Goal: Information Seeking & Learning: Learn about a topic

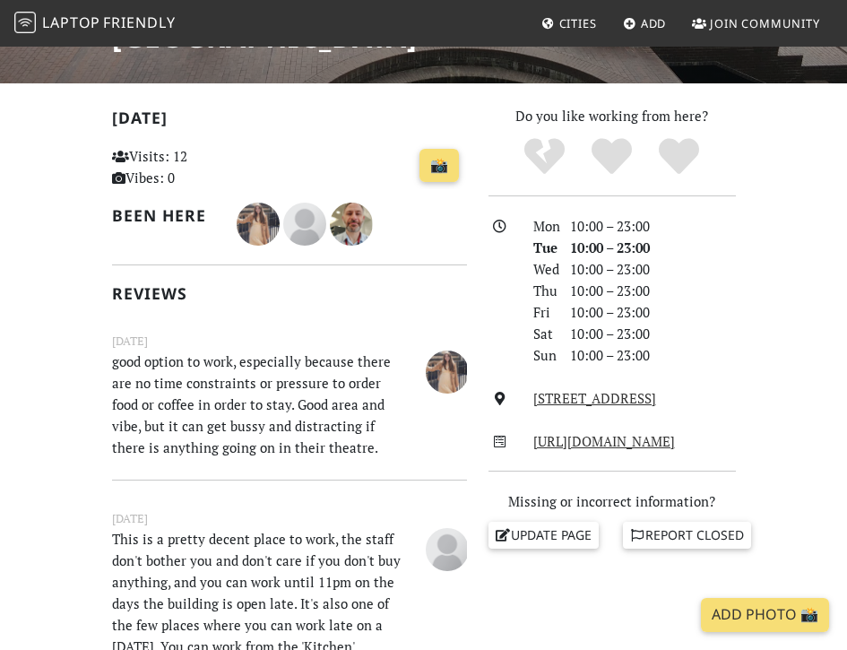
scroll to position [344, 0]
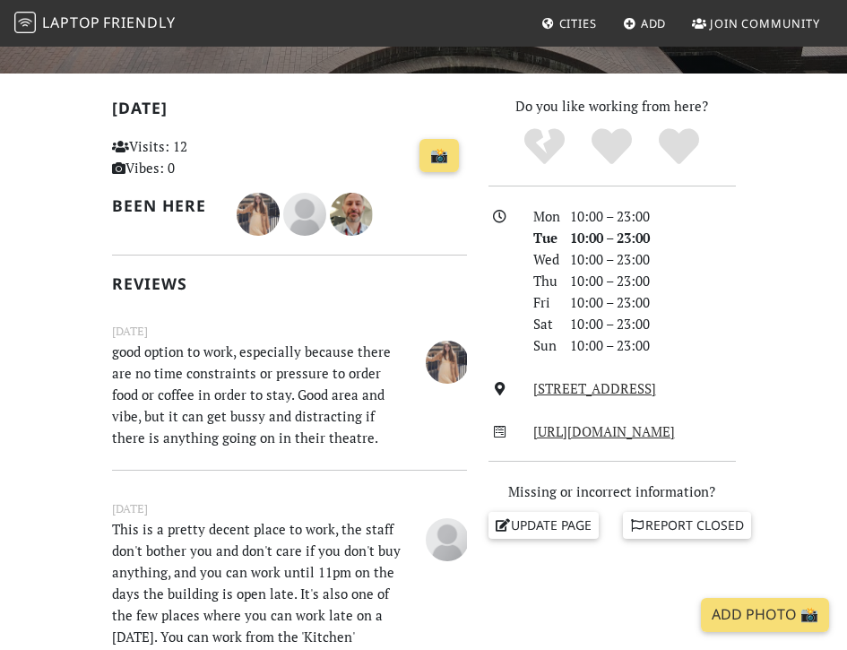
drag, startPoint x: 237, startPoint y: 356, endPoint x: 257, endPoint y: 396, distance: 45.3
click at [256, 394] on p "good option to work, especially because there are no time constraints or pressu…" at bounding box center [258, 395] width 314 height 108
click at [257, 396] on p "good option to work, especially because there are no time constraints or pressu…" at bounding box center [258, 395] width 314 height 108
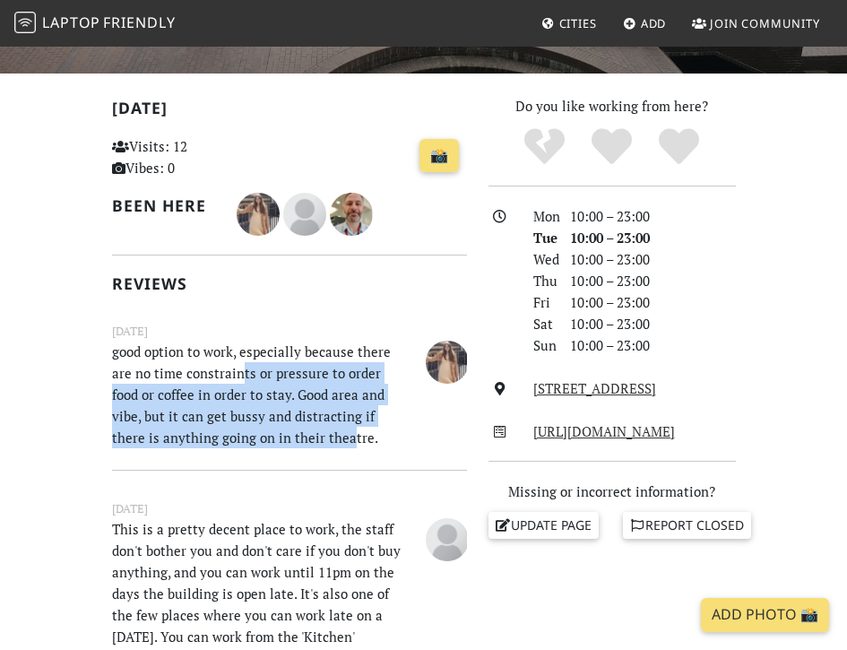
drag, startPoint x: 238, startPoint y: 380, endPoint x: 296, endPoint y: 445, distance: 87.0
click at [296, 445] on p "good option to work, especially because there are no time constraints or pressu…" at bounding box center [258, 395] width 314 height 108
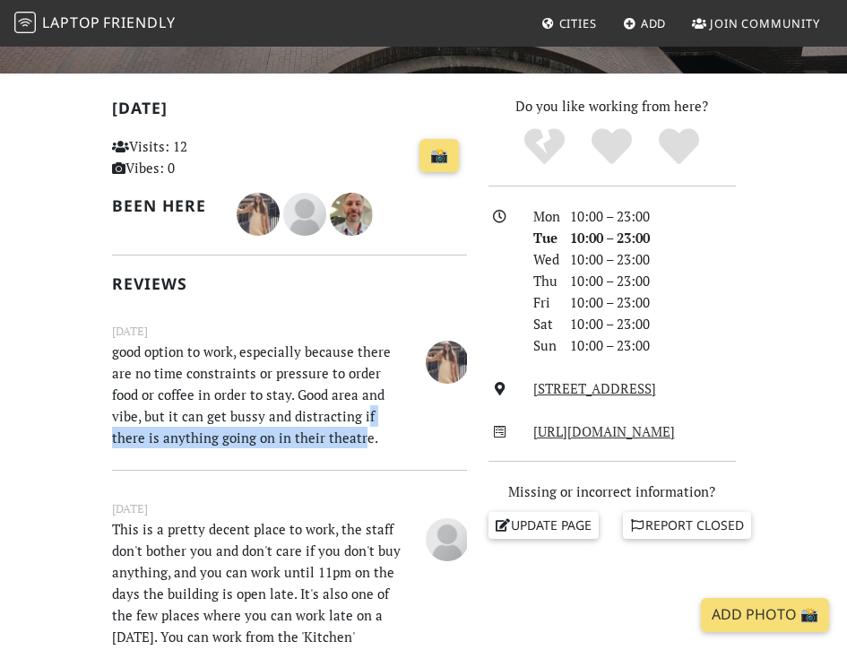
drag, startPoint x: 312, startPoint y: 437, endPoint x: 330, endPoint y: 403, distance: 37.7
click at [330, 404] on p "good option to work, especially because there are no time constraints or pressu…" at bounding box center [258, 395] width 314 height 108
click at [330, 403] on p "good option to work, especially because there are no time constraints or pressu…" at bounding box center [258, 395] width 314 height 108
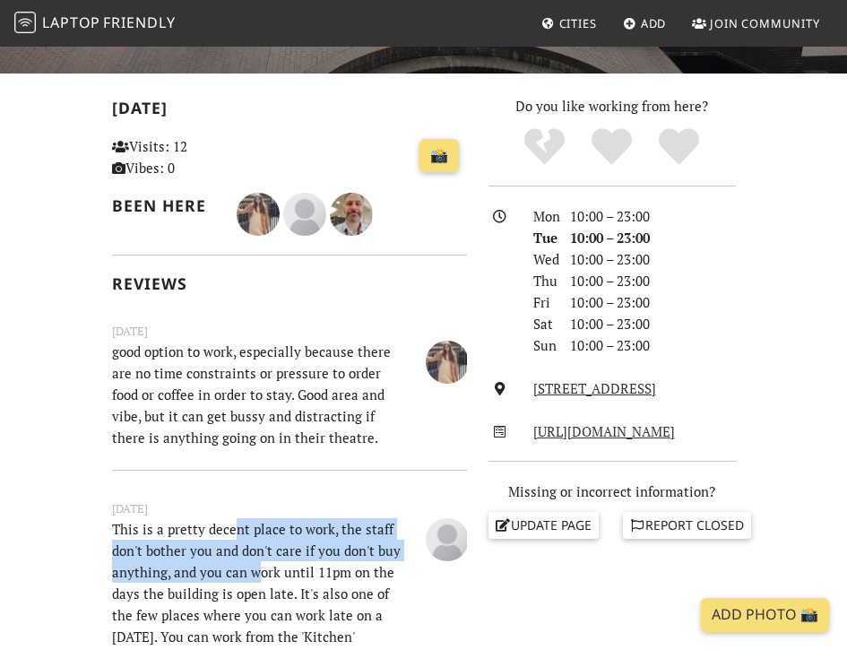
drag, startPoint x: 231, startPoint y: 539, endPoint x: 257, endPoint y: 568, distance: 38.7
click at [257, 568] on p "This is a pretty decent place to work, the staff don't bother you and don't car…" at bounding box center [258, 625] width 314 height 215
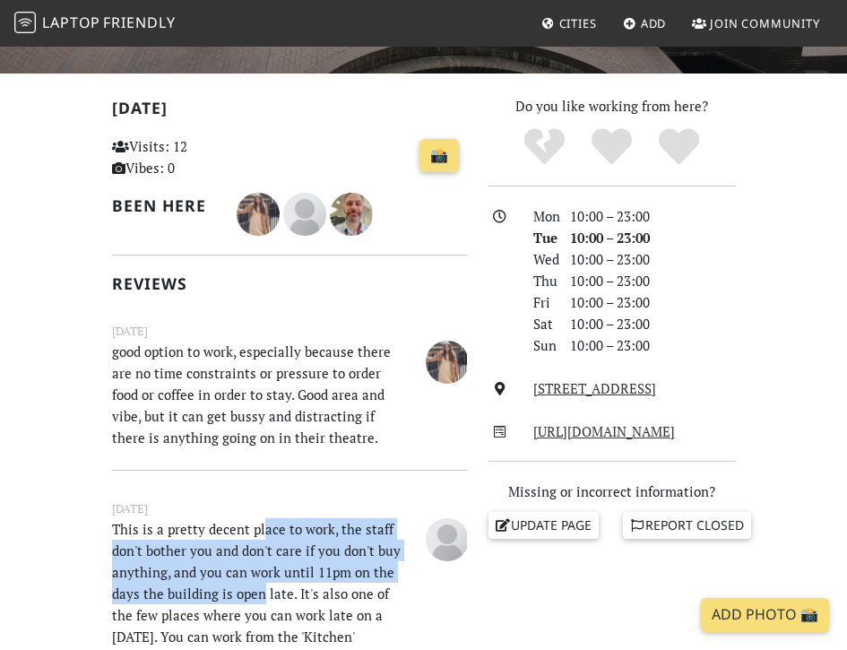
drag, startPoint x: 258, startPoint y: 592, endPoint x: 260, endPoint y: 527, distance: 64.6
click at [260, 529] on p "This is a pretty decent place to work, the staff don't bother you and don't car…" at bounding box center [258, 625] width 314 height 215
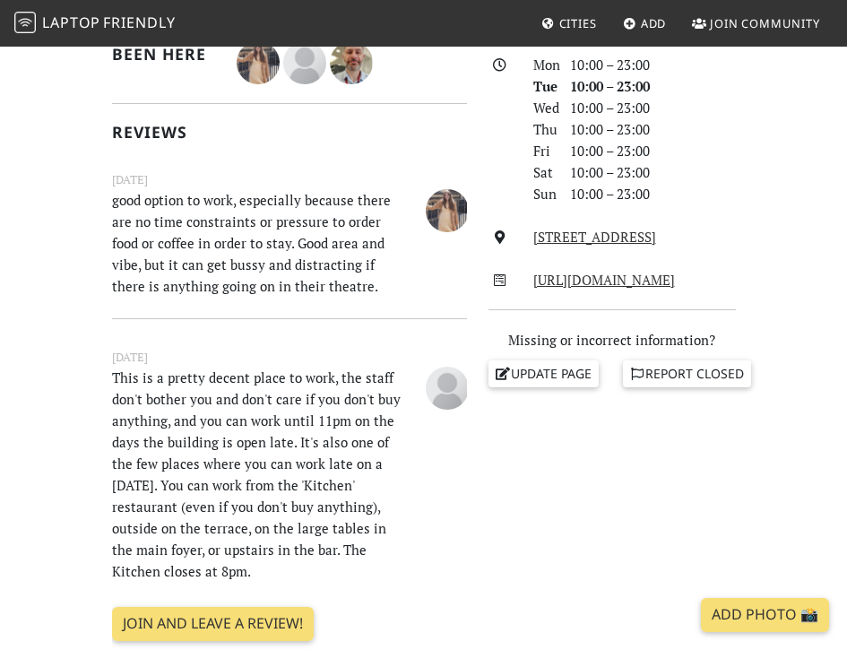
click at [325, 484] on p "This is a pretty decent place to work, the staff don't bother you and don't car…" at bounding box center [258, 474] width 314 height 215
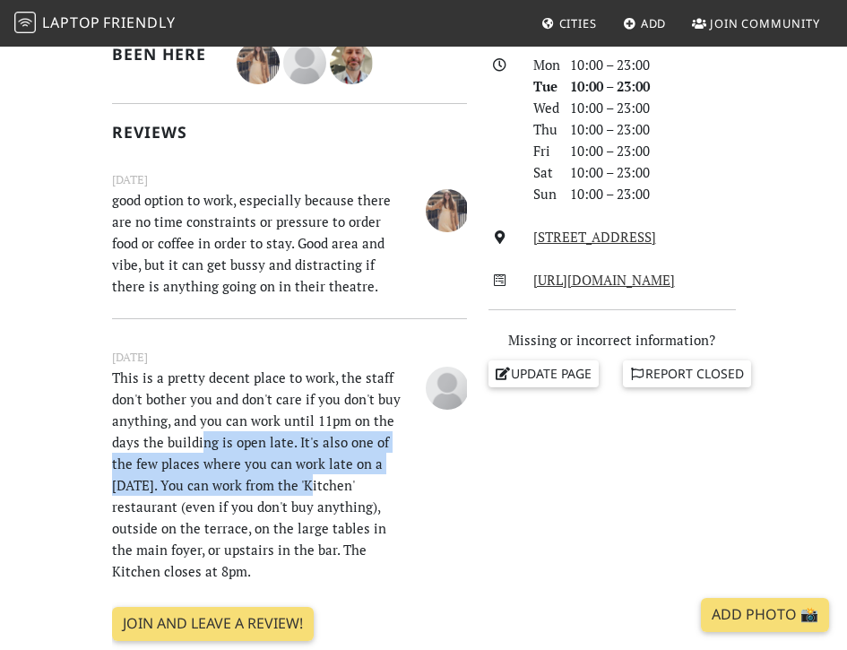
drag, startPoint x: 198, startPoint y: 449, endPoint x: 262, endPoint y: 497, distance: 79.4
click at [261, 495] on p "This is a pretty decent place to work, the staff don't bother you and don't car…" at bounding box center [258, 474] width 314 height 215
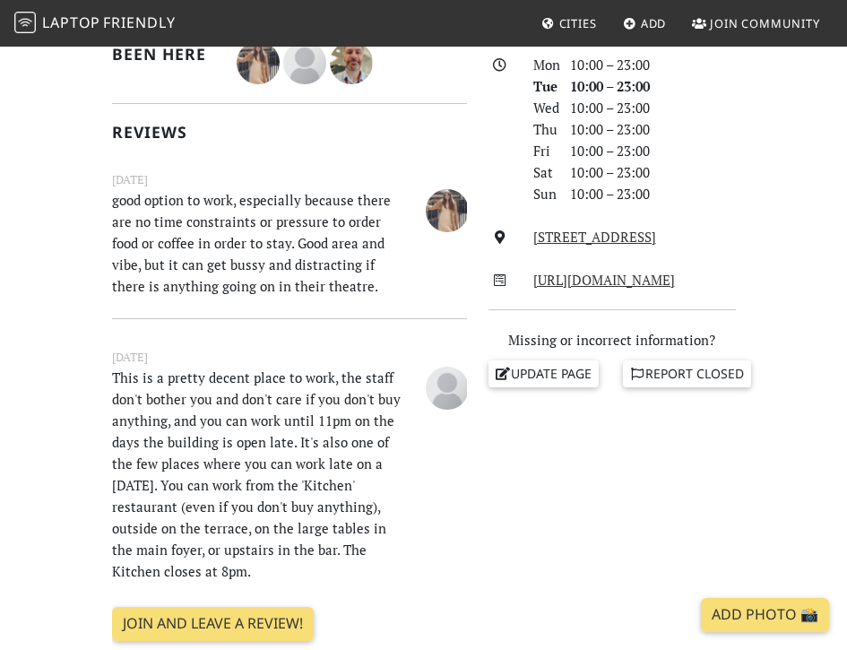
click at [263, 498] on p "This is a pretty decent place to work, the staff don't bother you and don't car…" at bounding box center [258, 474] width 314 height 215
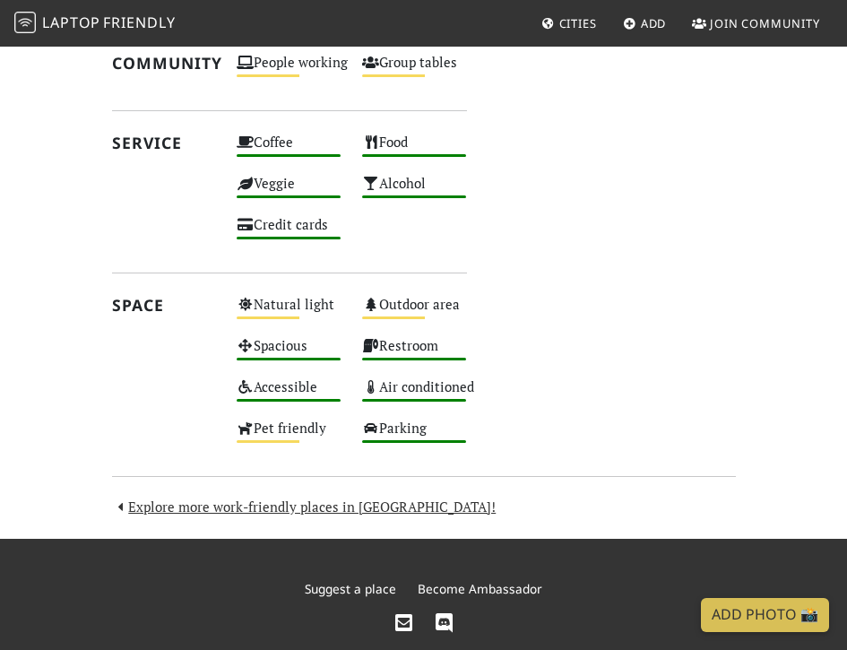
scroll to position [1358, 0]
